Goal: Check status: Check status

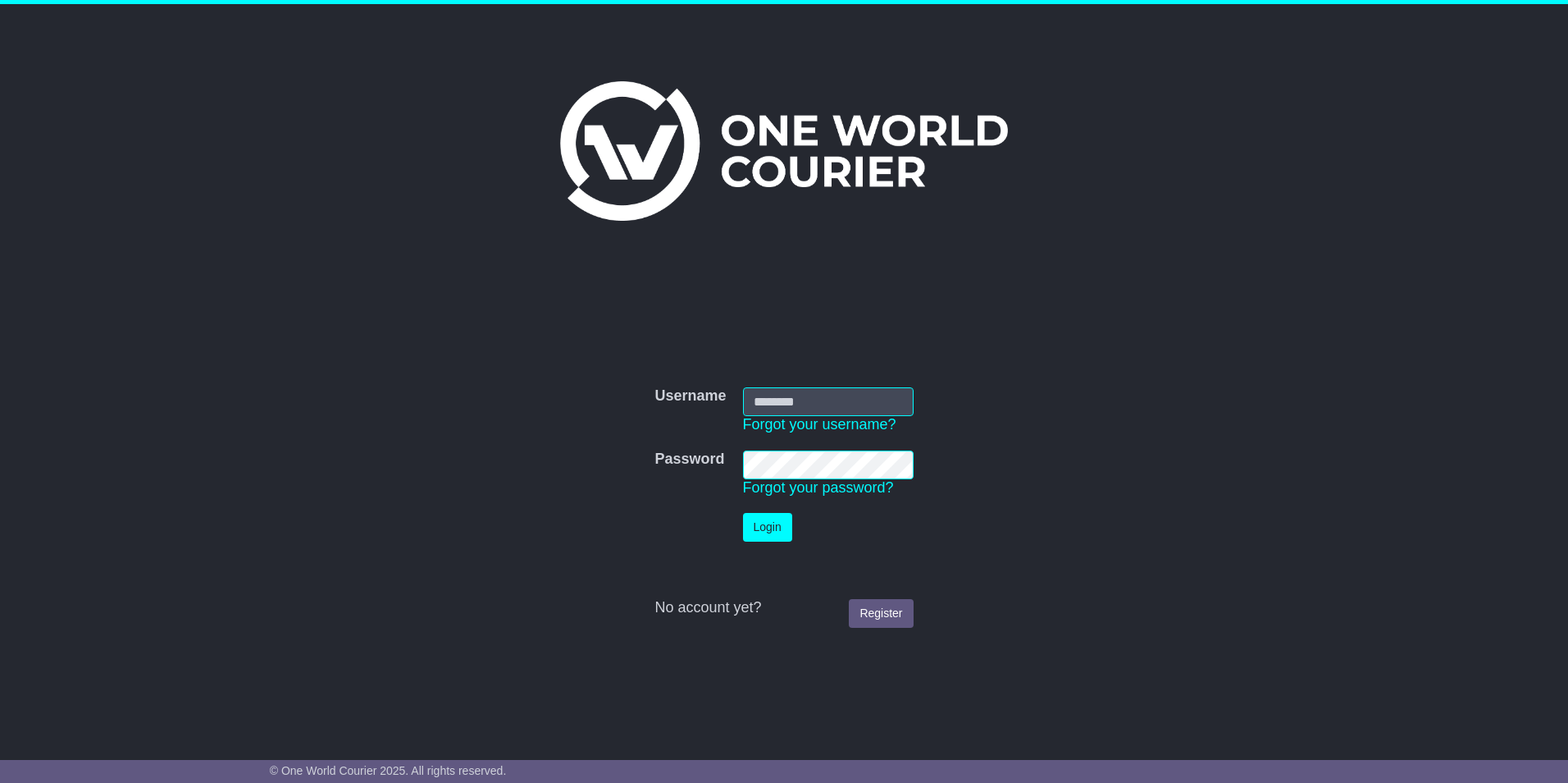
type input "**********"
click at [763, 519] on button "Login" at bounding box center [768, 527] width 49 height 29
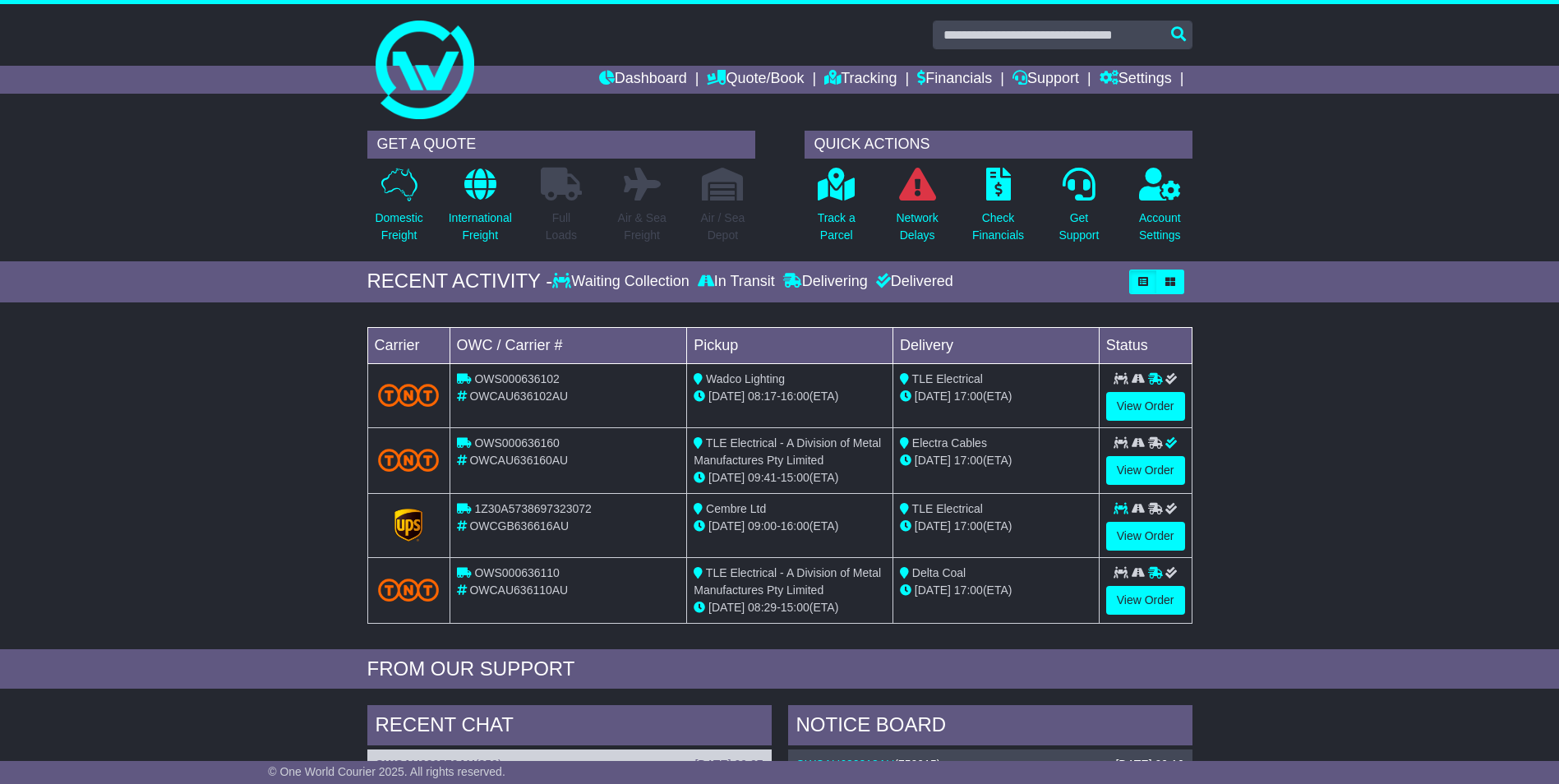
click at [577, 383] on div "OWS000636102" at bounding box center [569, 379] width 224 height 17
click at [1146, 404] on link "View Order" at bounding box center [1145, 406] width 79 height 29
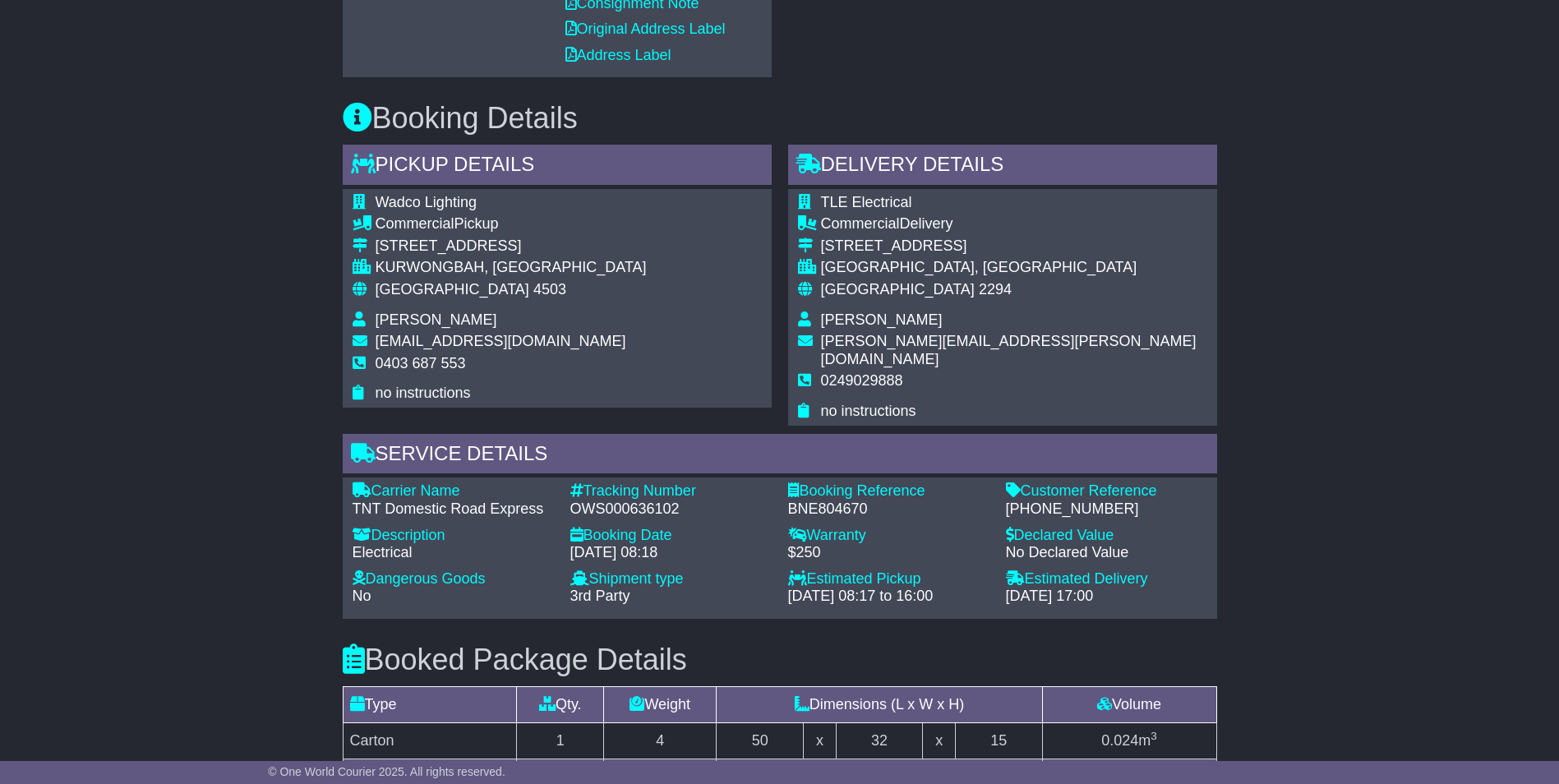
scroll to position [739, 0]
click at [1452, 477] on div "Email Download Tracking Pricing Insurance" at bounding box center [780, 357] width 1559 height 1627
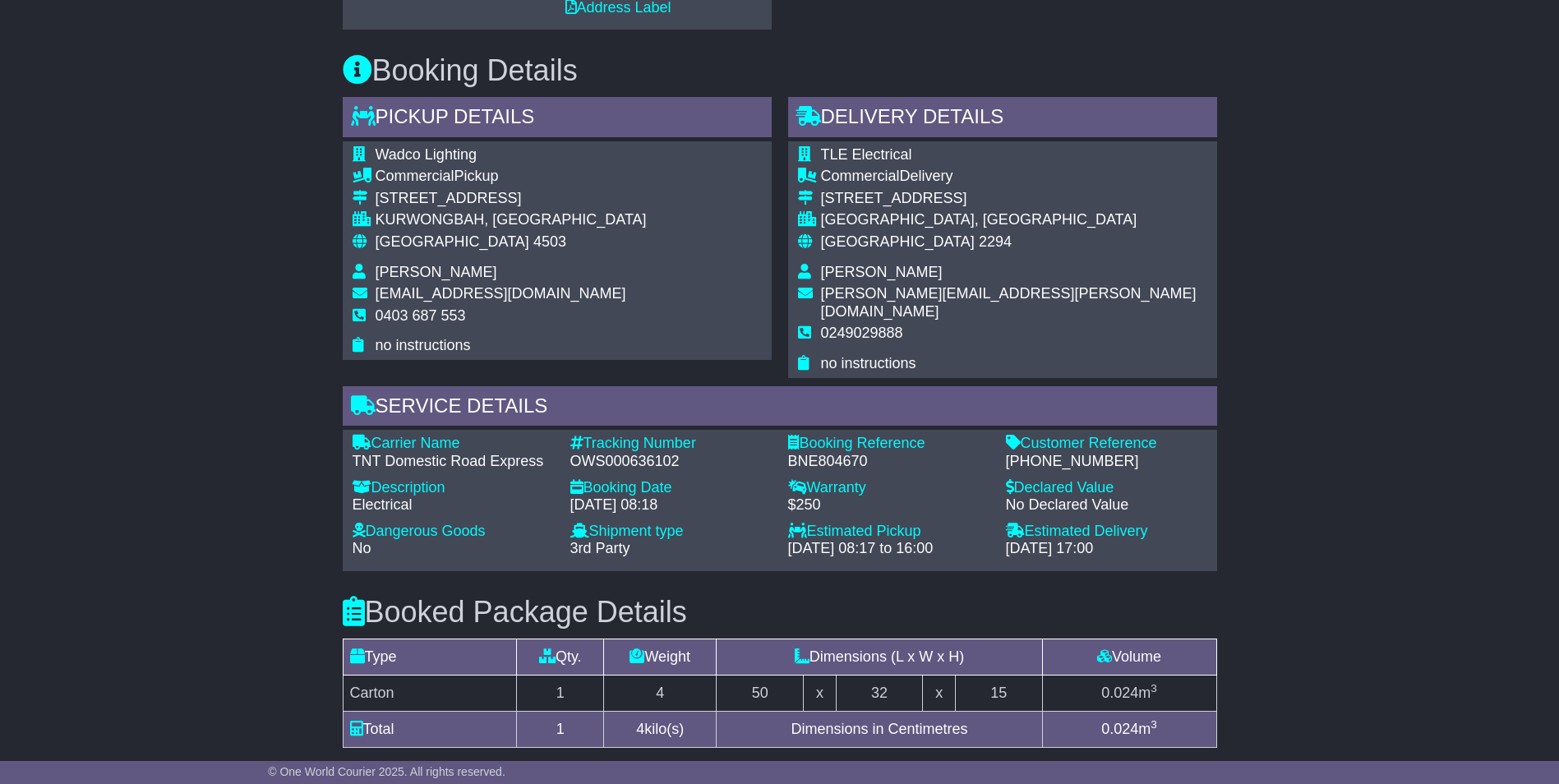
scroll to position [567, 0]
